Goal: Information Seeking & Learning: Check status

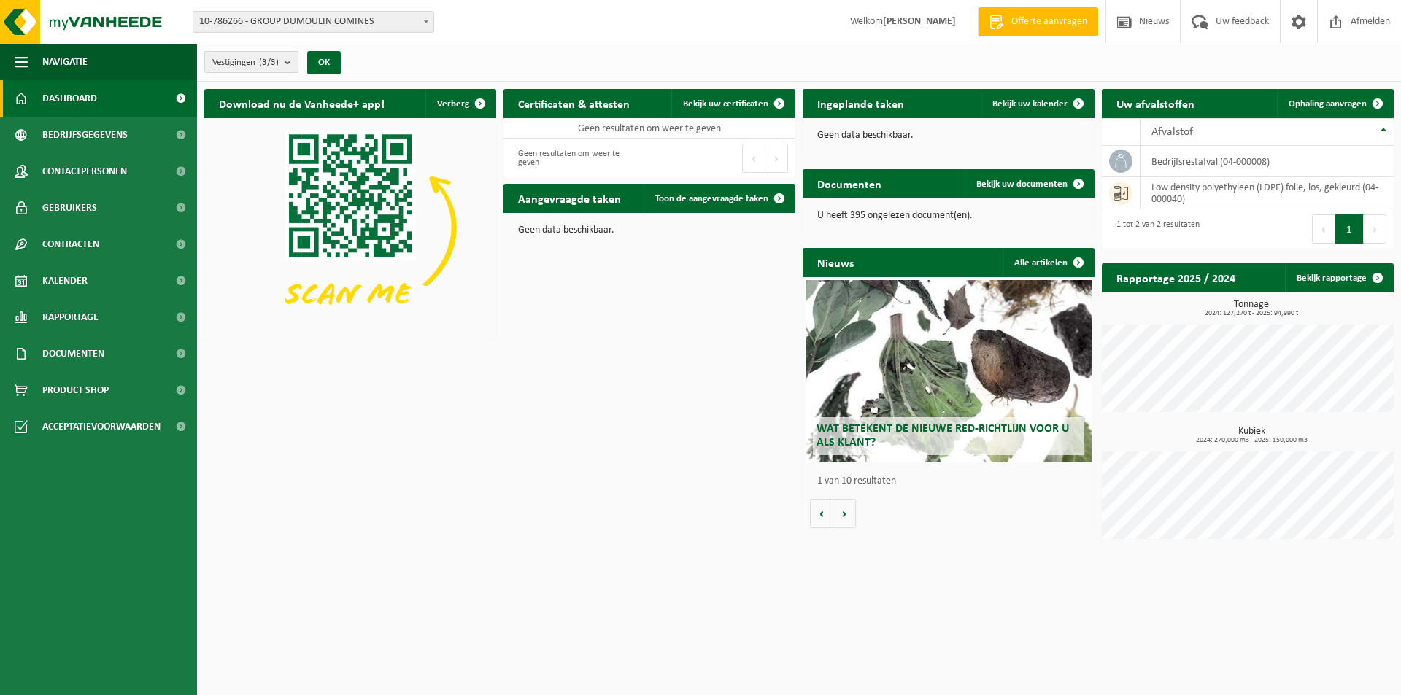
click at [294, 60] on b "submit" at bounding box center [291, 62] width 13 height 20
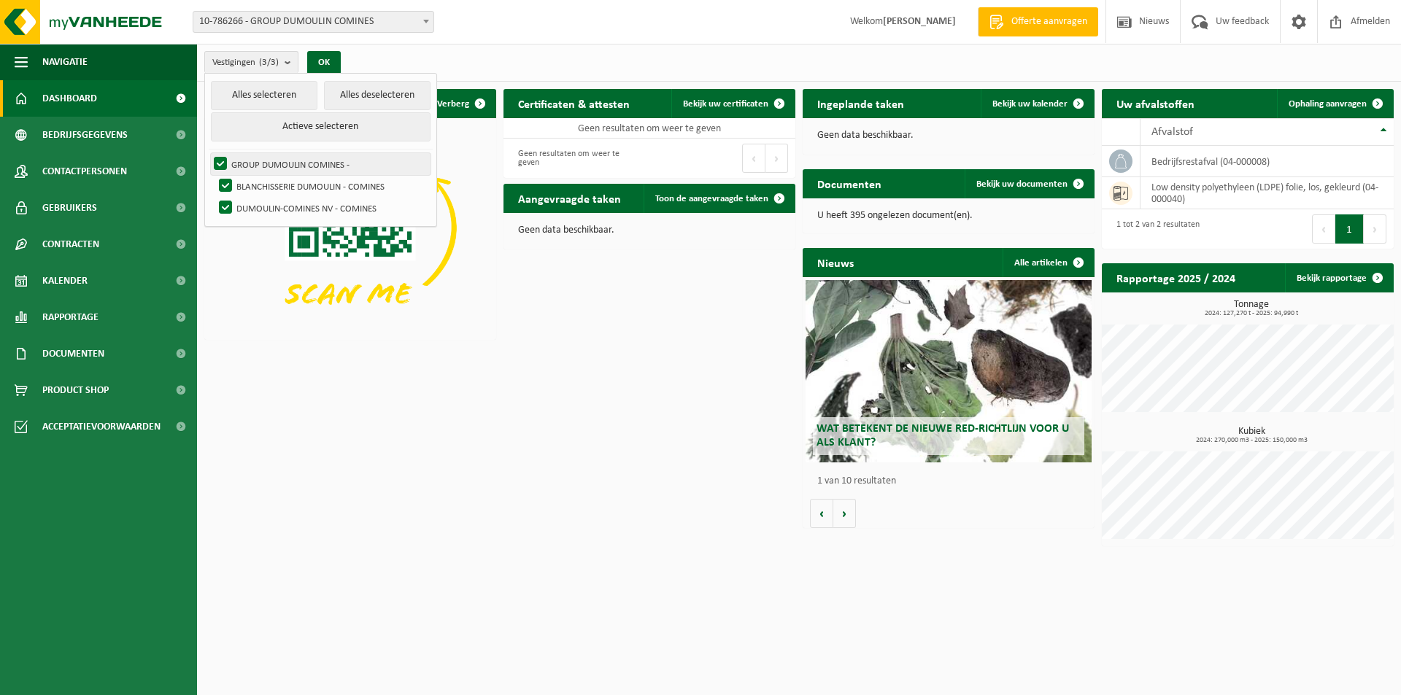
click at [293, 168] on label "GROUP DUMOULIN COMINES -" at bounding box center [321, 164] width 220 height 22
click at [209, 153] on input "GROUP DUMOULIN COMINES -" at bounding box center [208, 152] width 1 height 1
checkbox input "false"
click at [299, 190] on label "BLANCHISSERIE DUMOULIN - COMINES" at bounding box center [323, 186] width 214 height 22
click at [214, 175] on input "BLANCHISSERIE DUMOULIN - COMINES" at bounding box center [213, 174] width 1 height 1
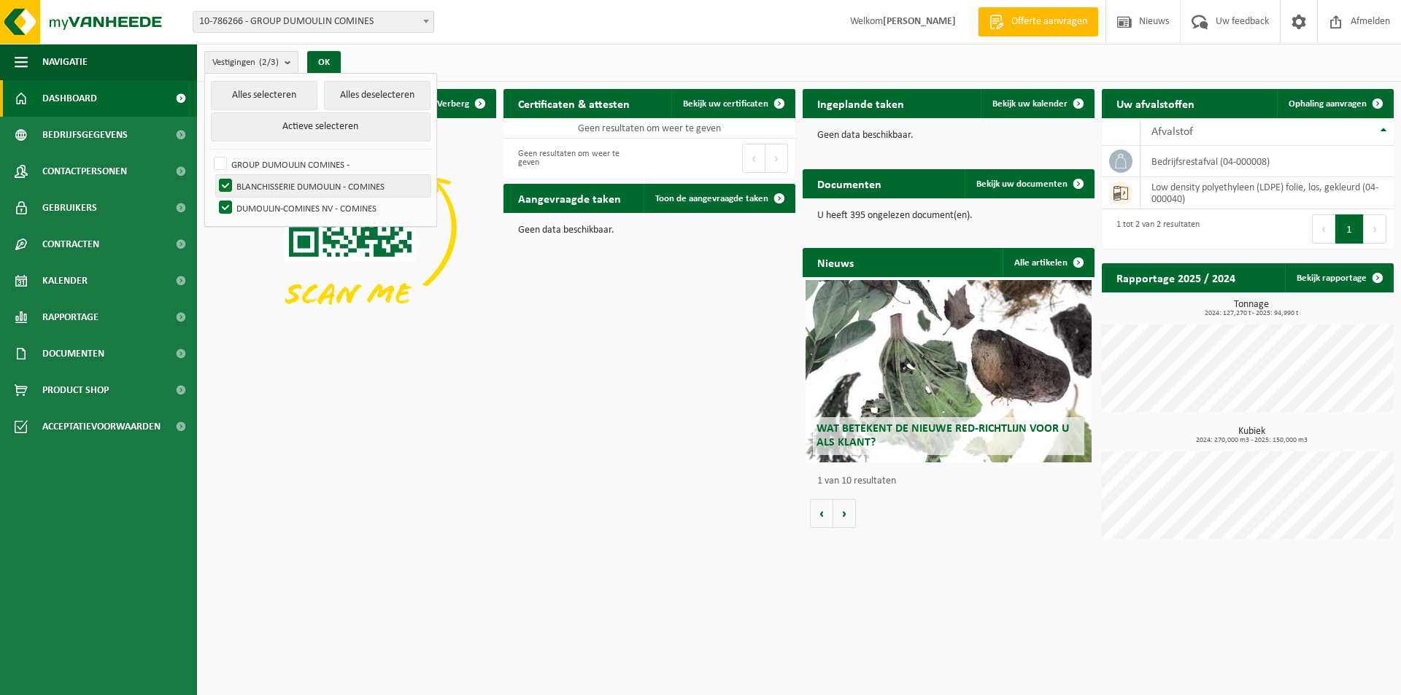
checkbox input "false"
click at [330, 60] on button "OK" at bounding box center [324, 62] width 34 height 23
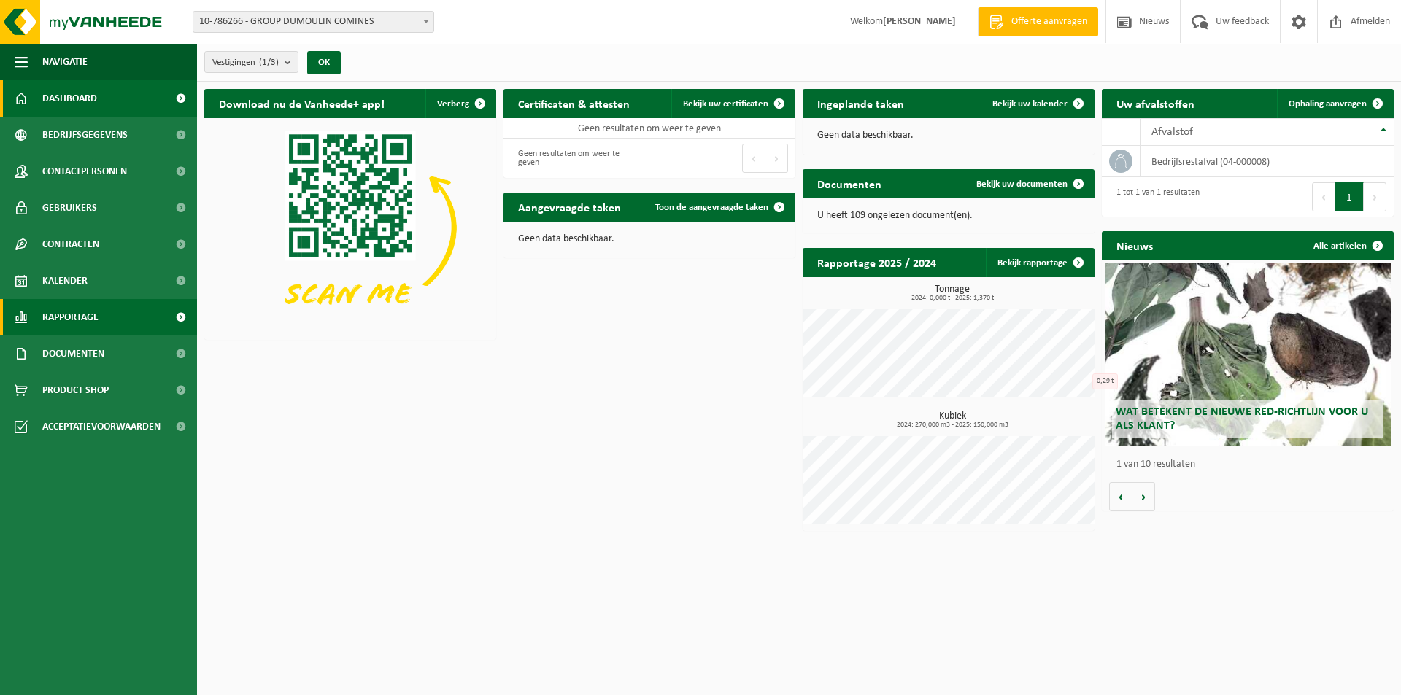
click at [77, 320] on span "Rapportage" at bounding box center [70, 317] width 56 height 36
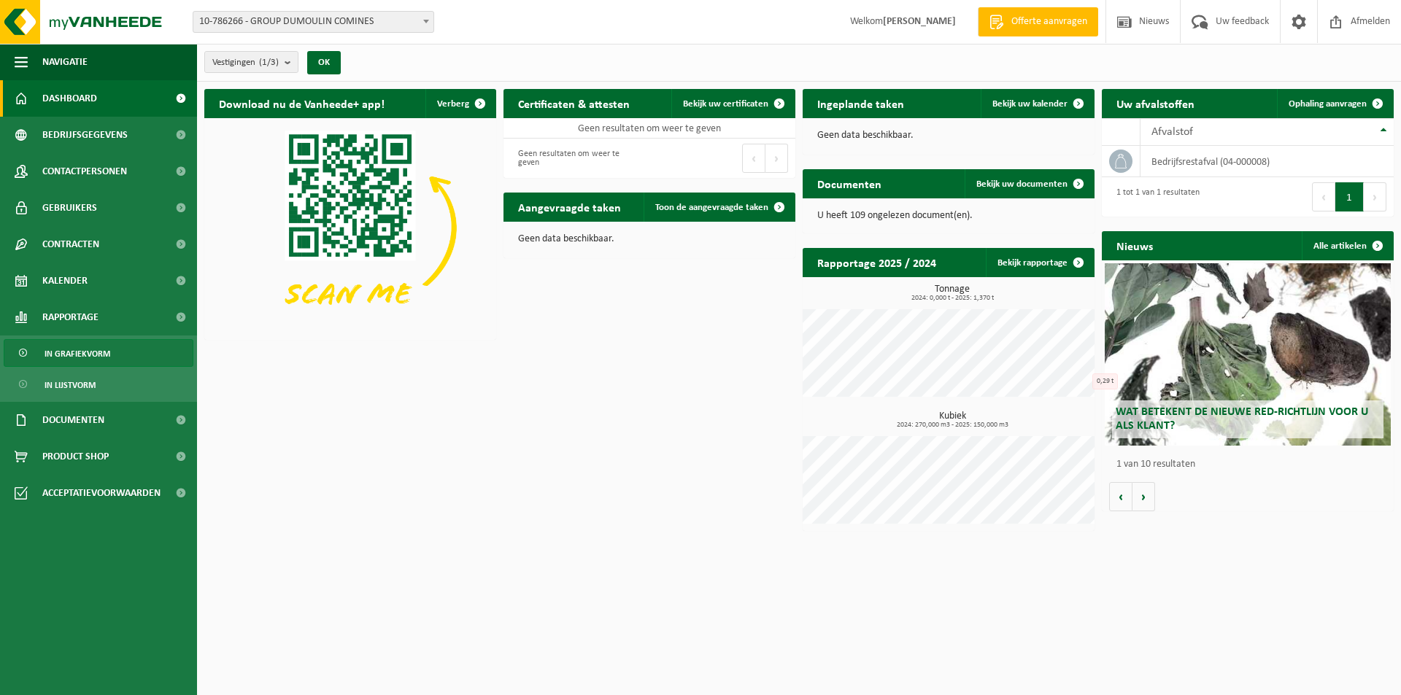
click at [80, 355] on span "In grafiekvorm" at bounding box center [78, 354] width 66 height 28
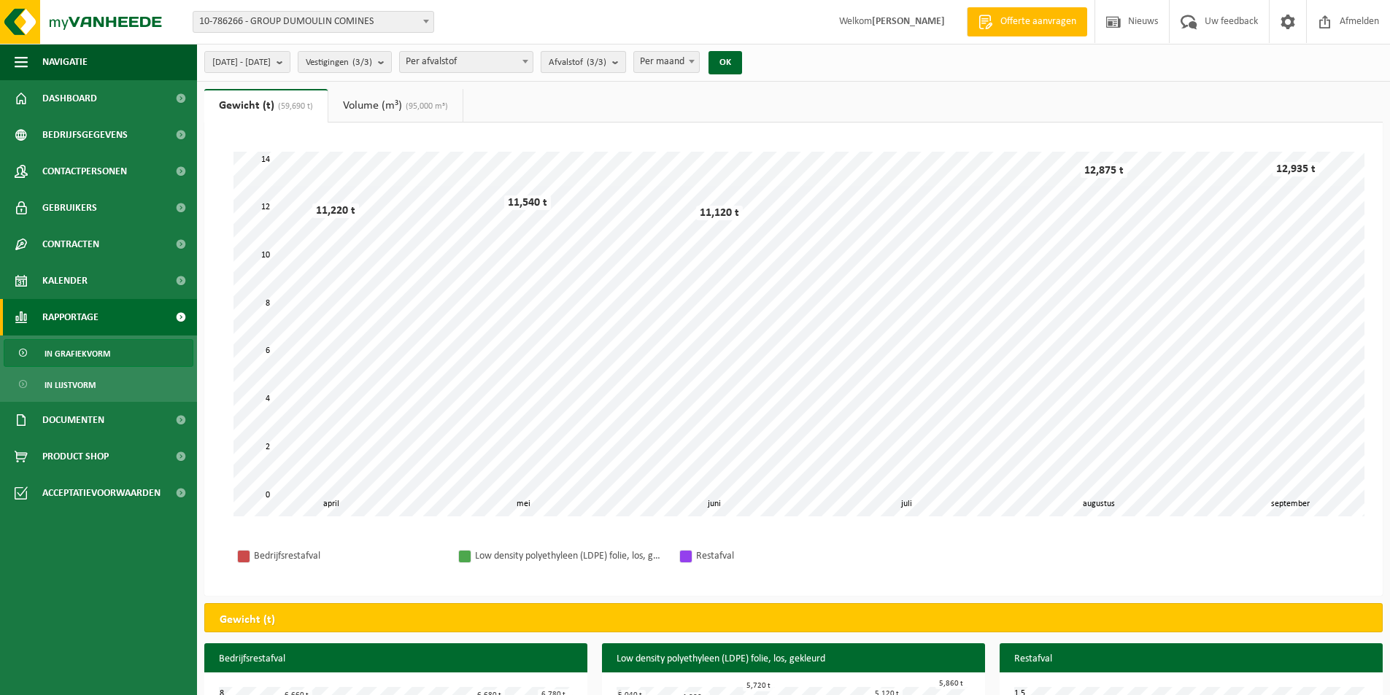
click at [625, 63] on b "submit" at bounding box center [618, 62] width 13 height 20
click at [742, 64] on button "OK" at bounding box center [725, 62] width 34 height 23
click at [423, 19] on span at bounding box center [426, 21] width 15 height 19
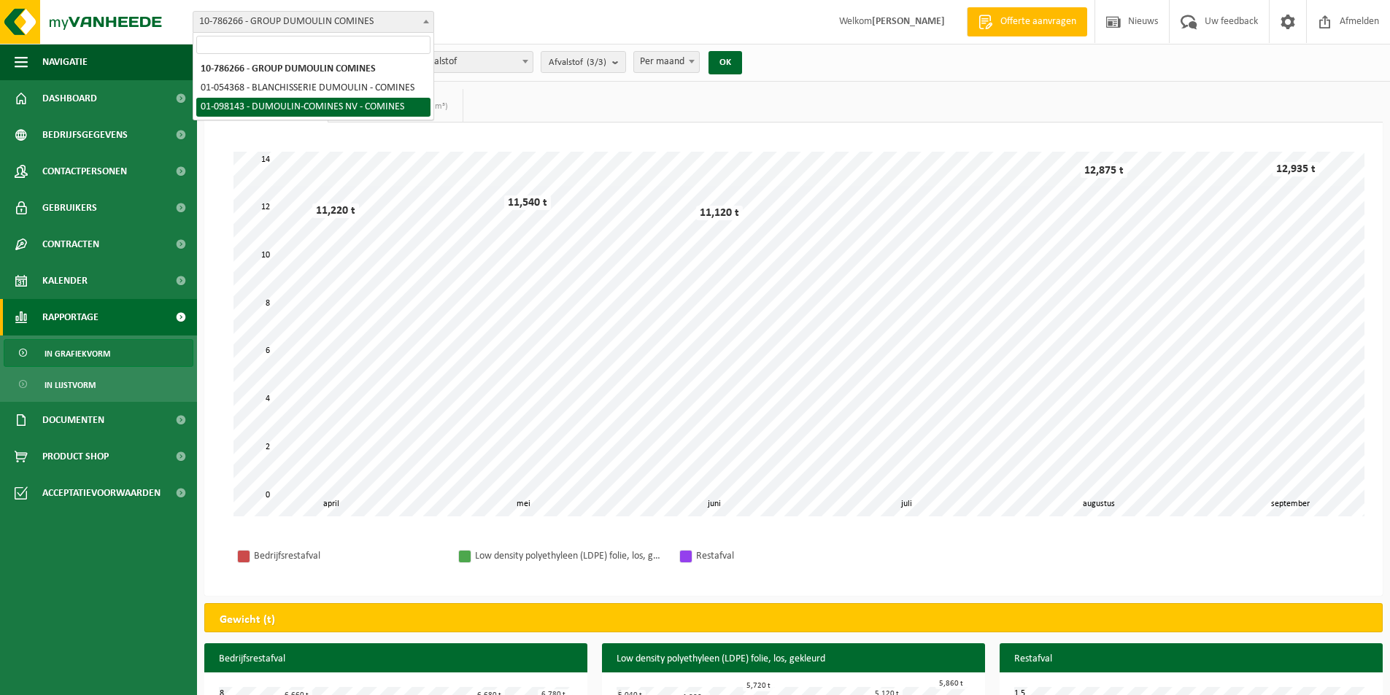
select select "27082"
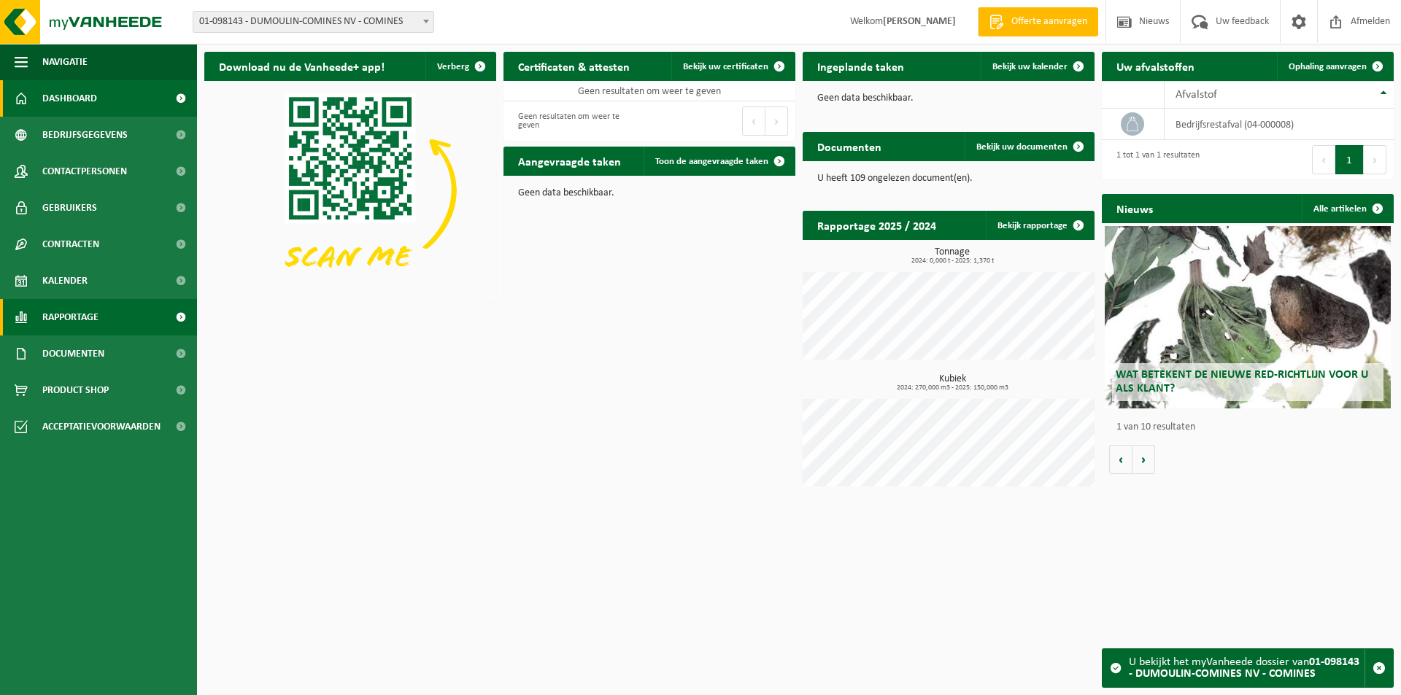
click at [90, 318] on span "Rapportage" at bounding box center [70, 317] width 56 height 36
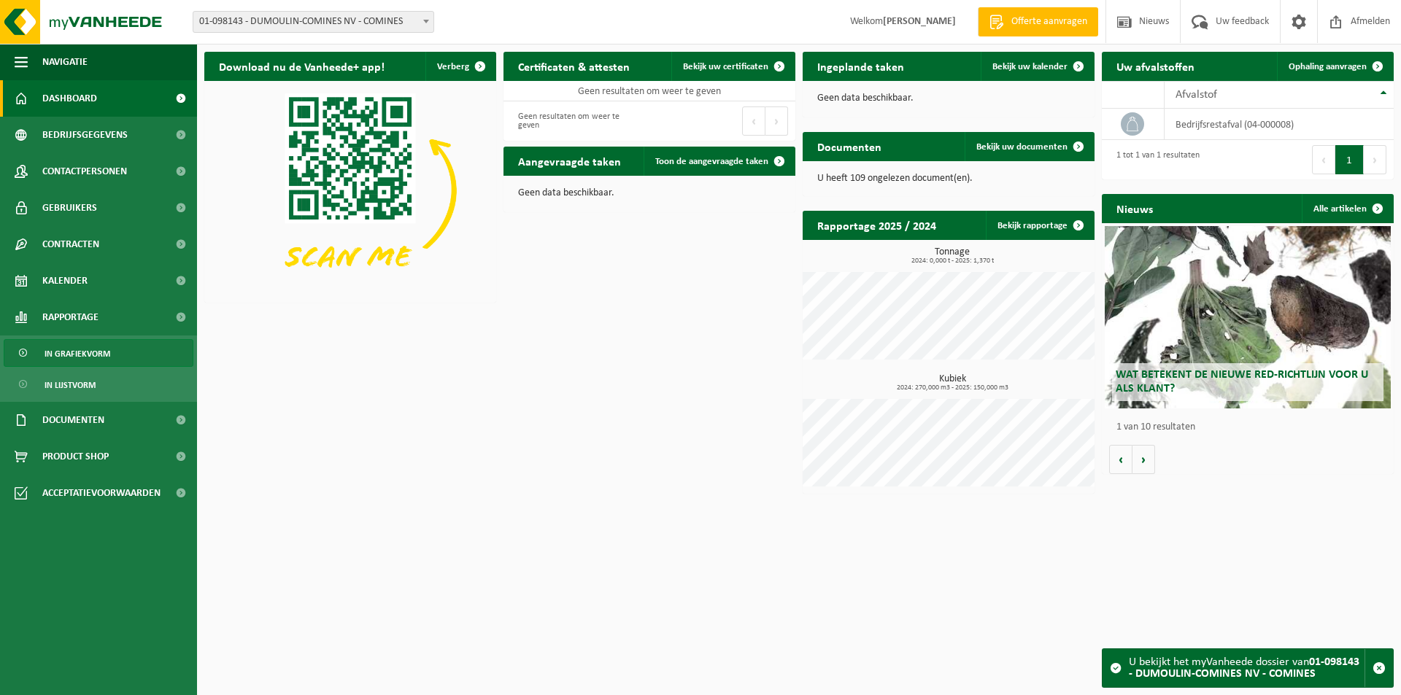
click at [81, 352] on span "In grafiekvorm" at bounding box center [78, 354] width 66 height 28
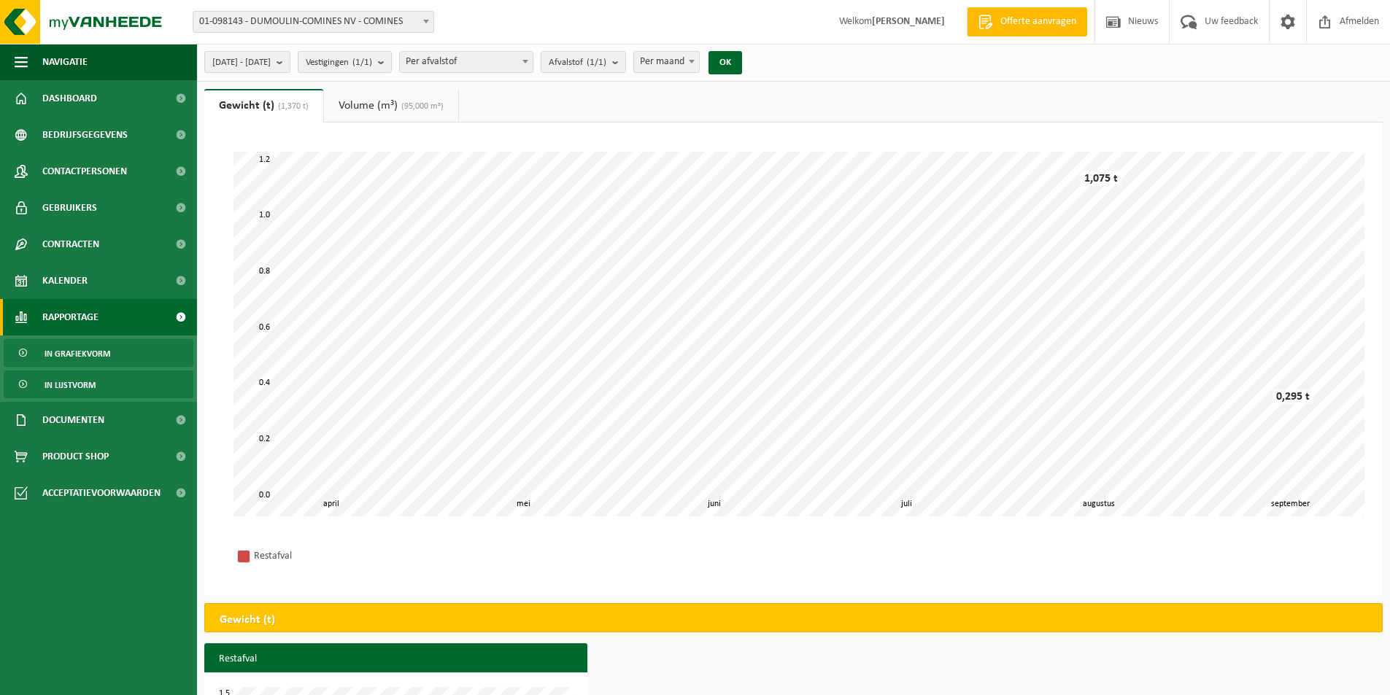
click at [72, 384] on span "In lijstvorm" at bounding box center [70, 385] width 51 height 28
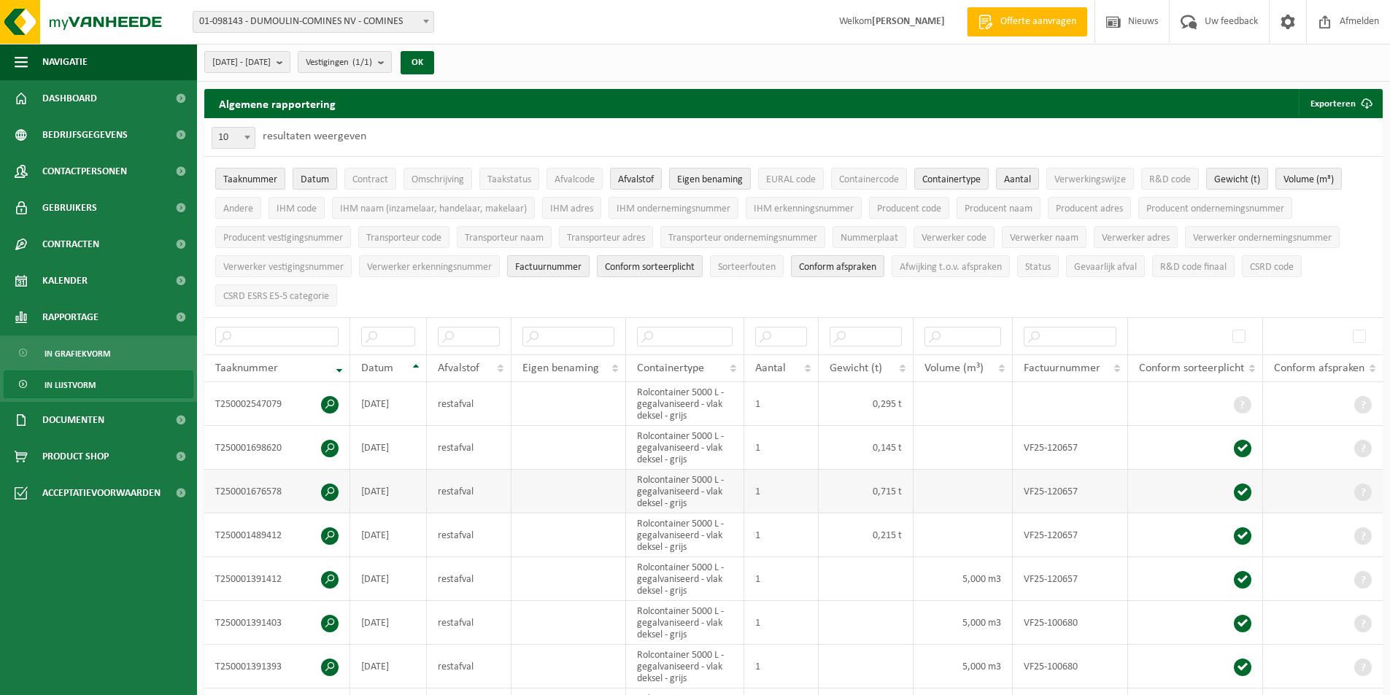
click at [262, 491] on td "T250001676578" at bounding box center [277, 492] width 146 height 44
click at [661, 483] on td "Rolcontainer 5000 L - gegalvaniseerd - vlak deksel - grijs" at bounding box center [685, 492] width 118 height 44
click at [829, 496] on td "0,715 t" at bounding box center [866, 492] width 94 height 44
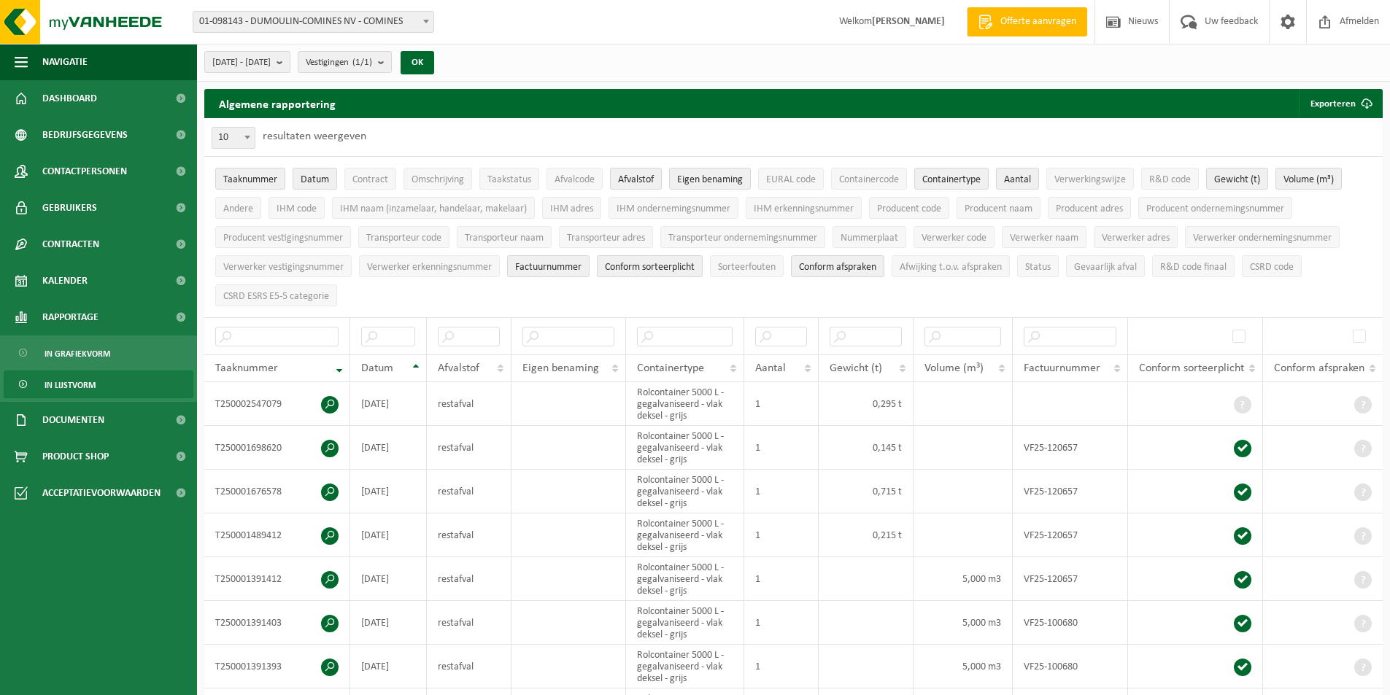
click at [415, 21] on span "01-098143 - DUMOULIN-COMINES NV - COMINES" at bounding box center [313, 22] width 240 height 20
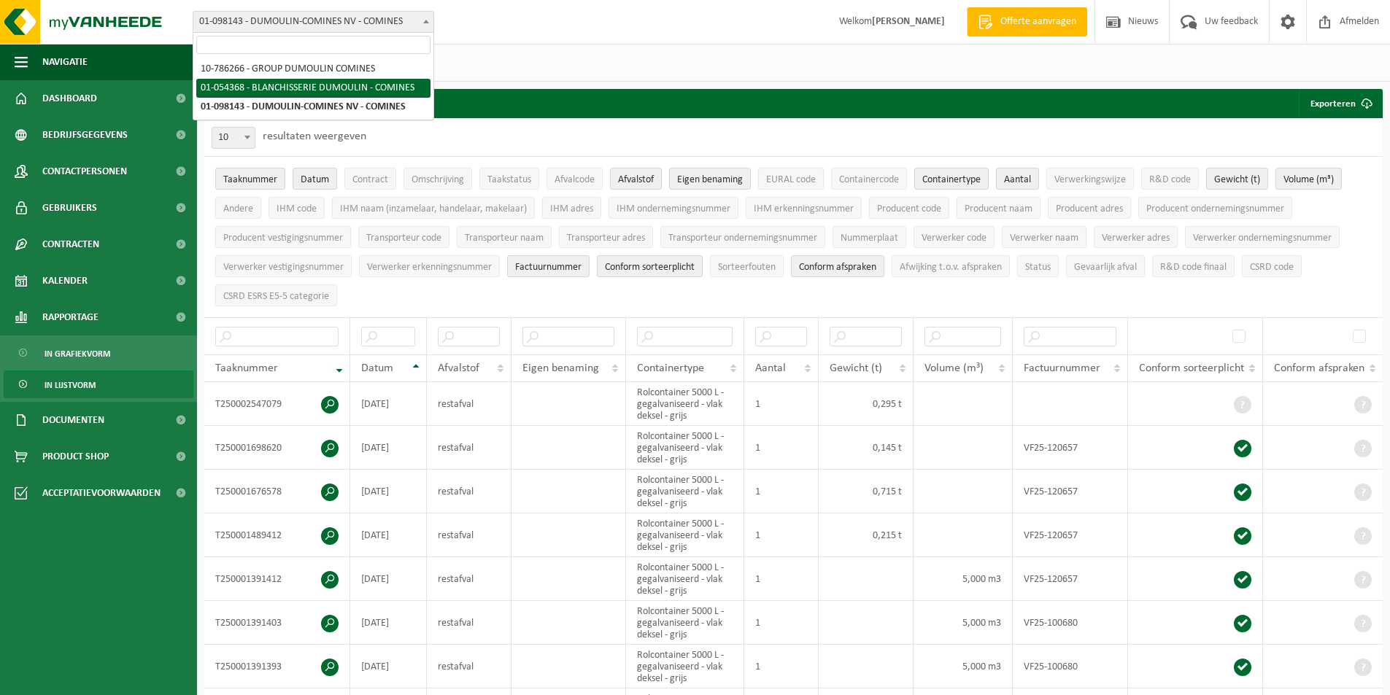
select select "27069"
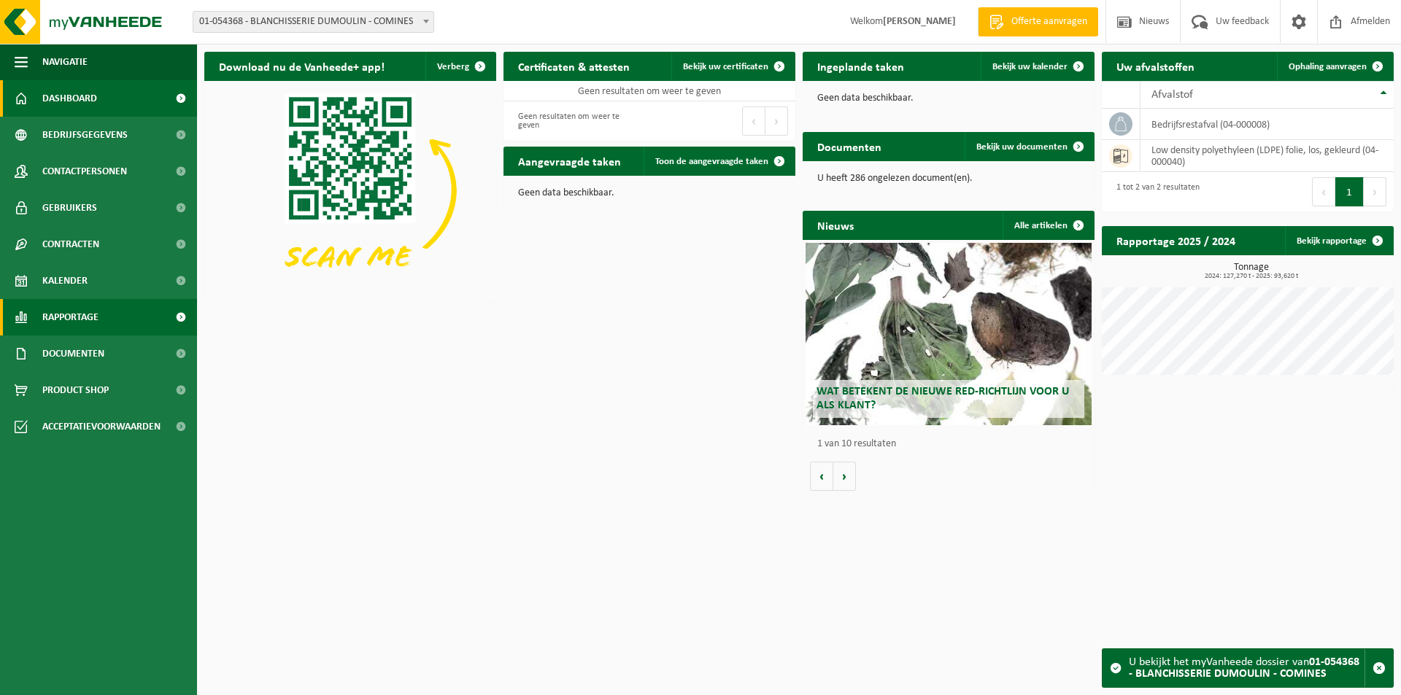
click at [65, 315] on span "Rapportage" at bounding box center [70, 317] width 56 height 36
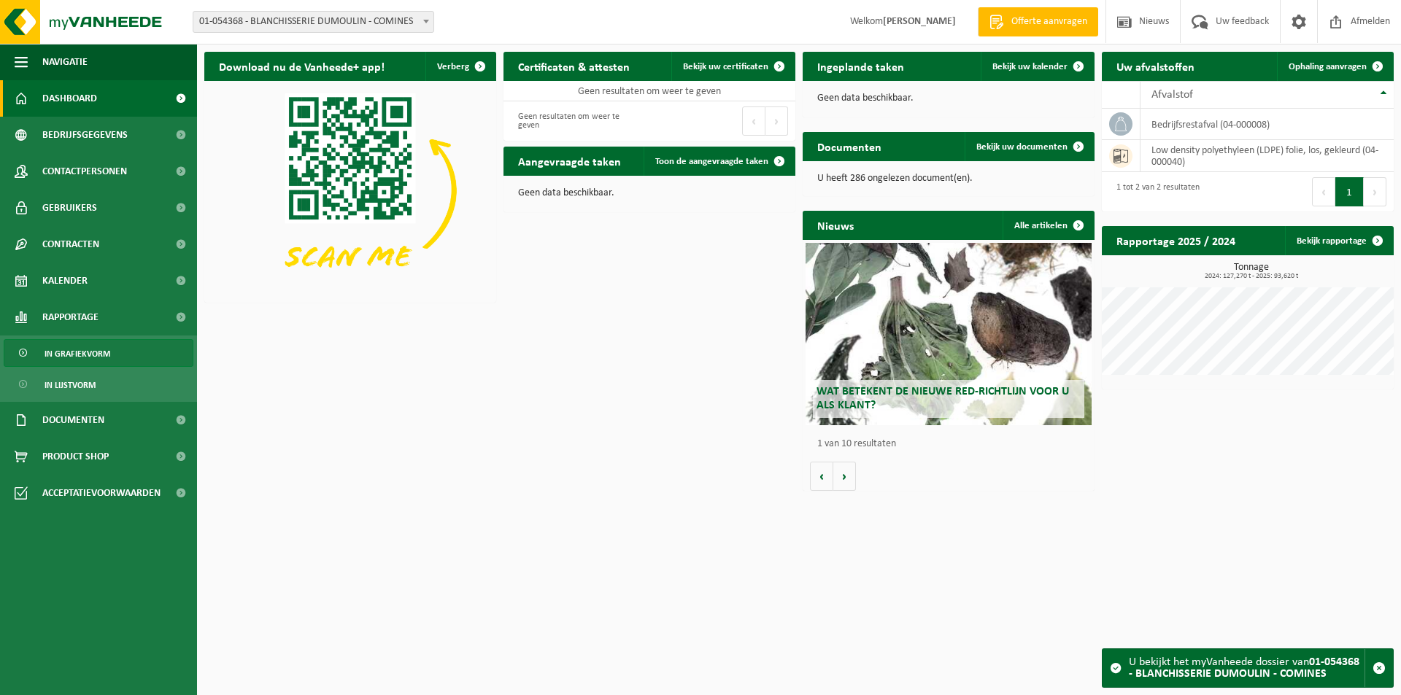
click at [74, 345] on span "In grafiekvorm" at bounding box center [78, 354] width 66 height 28
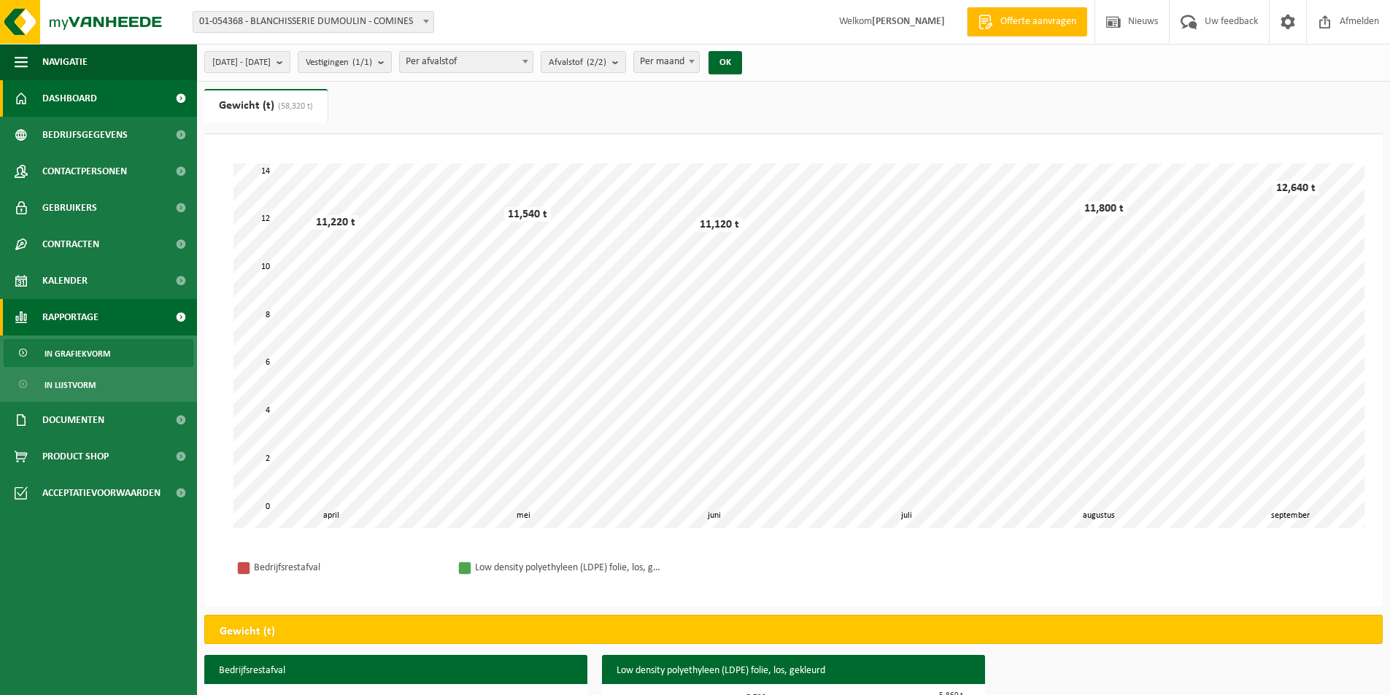
click at [63, 103] on span "Dashboard" at bounding box center [69, 98] width 55 height 36
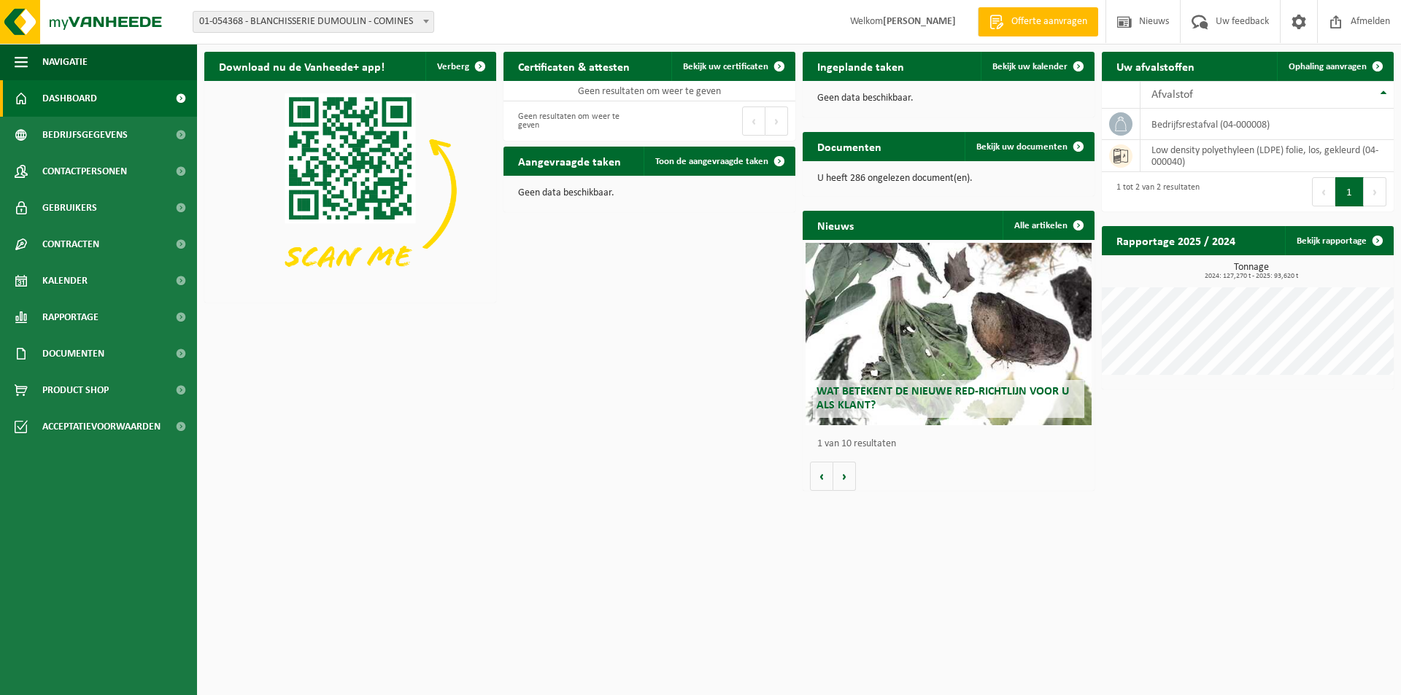
click at [842, 63] on h2 "Ingeplande taken" at bounding box center [860, 66] width 116 height 28
click at [1013, 66] on span "Bekijk uw kalender" at bounding box center [1029, 66] width 75 height 9
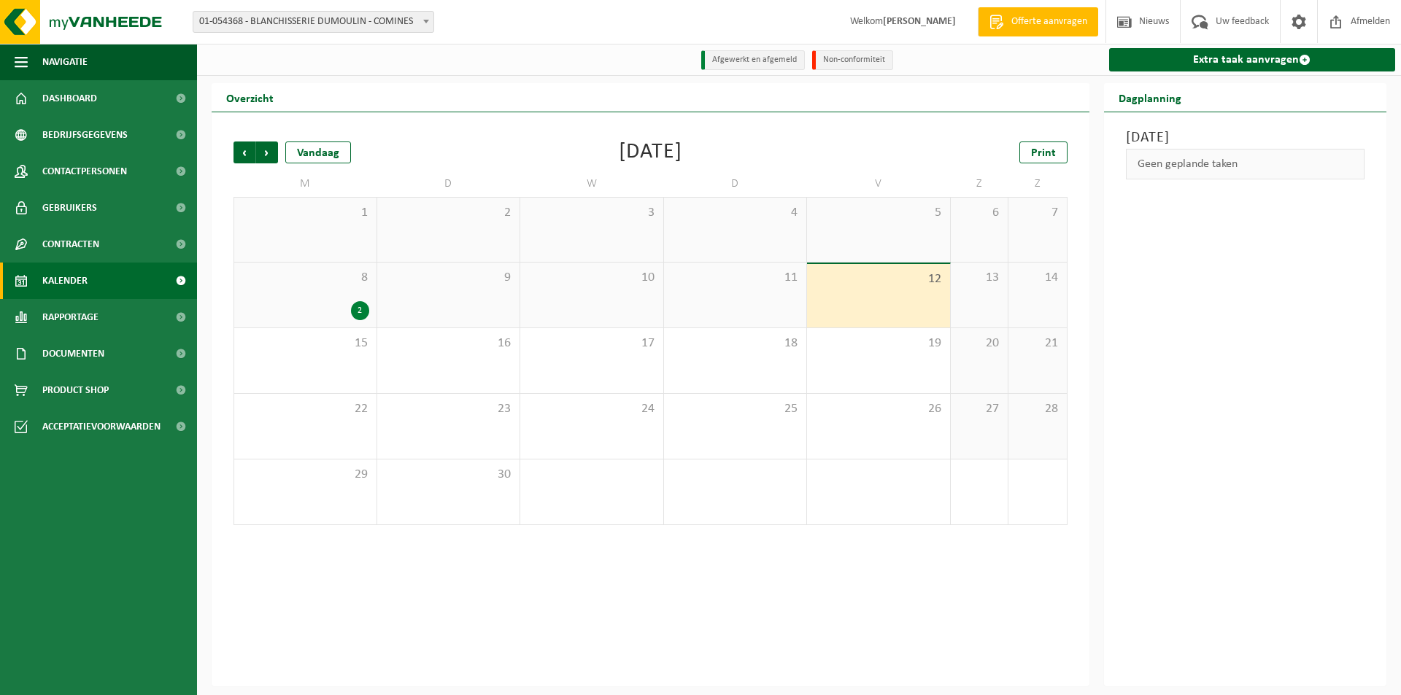
click at [325, 306] on div "2" at bounding box center [305, 310] width 128 height 19
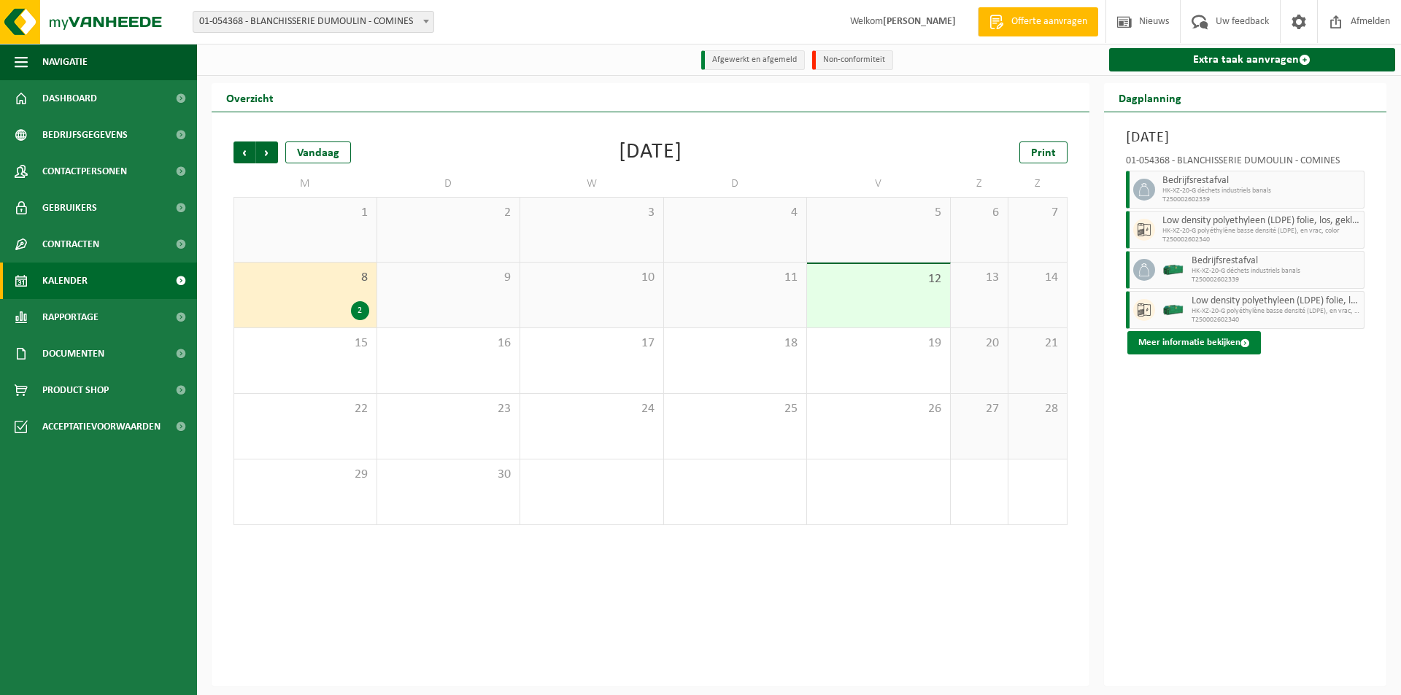
click at [1155, 341] on button "Meer informatie bekijken" at bounding box center [1194, 342] width 134 height 23
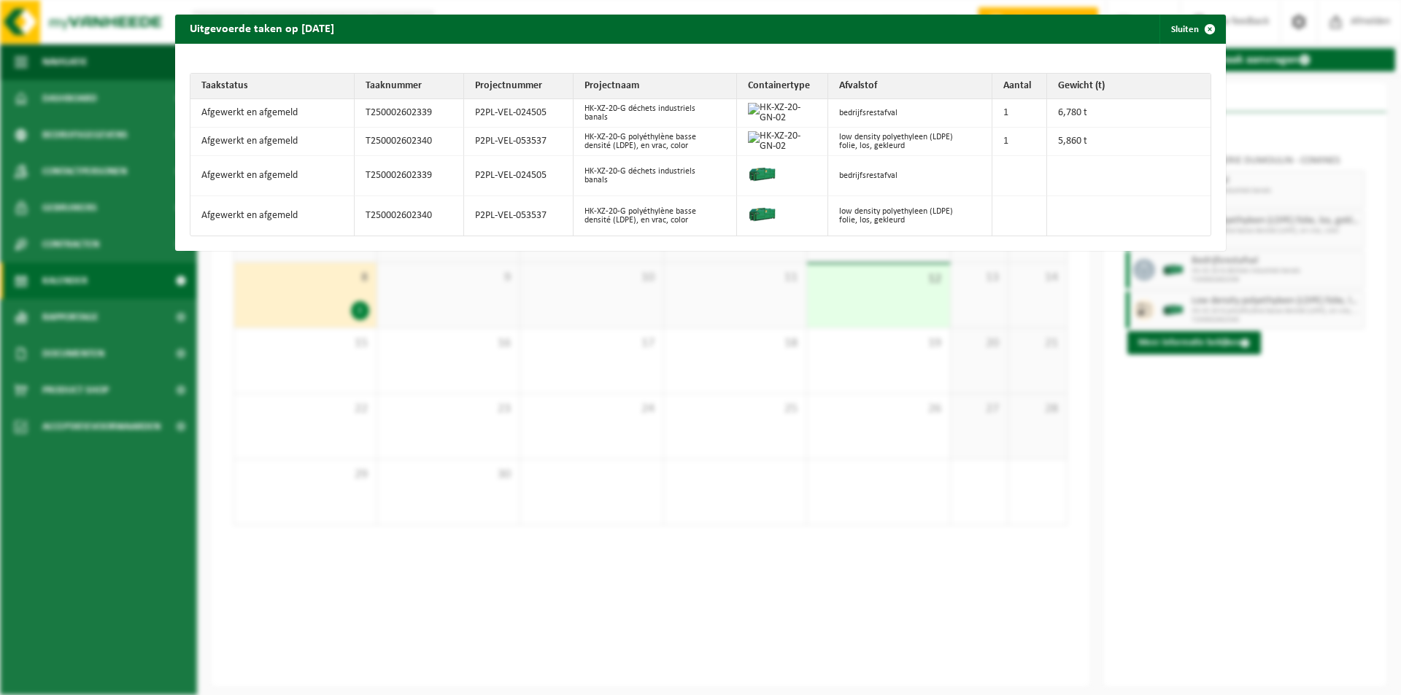
click at [767, 143] on img at bounding box center [778, 141] width 61 height 20
click at [1201, 25] on span "button" at bounding box center [1209, 29] width 29 height 29
